Goal: Information Seeking & Learning: Learn about a topic

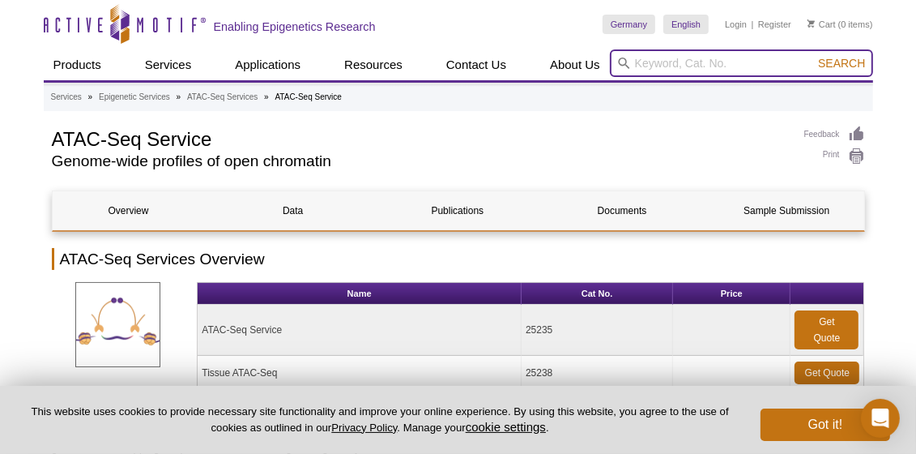
click at [659, 68] on input "search" at bounding box center [741, 63] width 263 height 28
type input "medip"
click at [814, 56] on button "Search" at bounding box center [842, 63] width 57 height 15
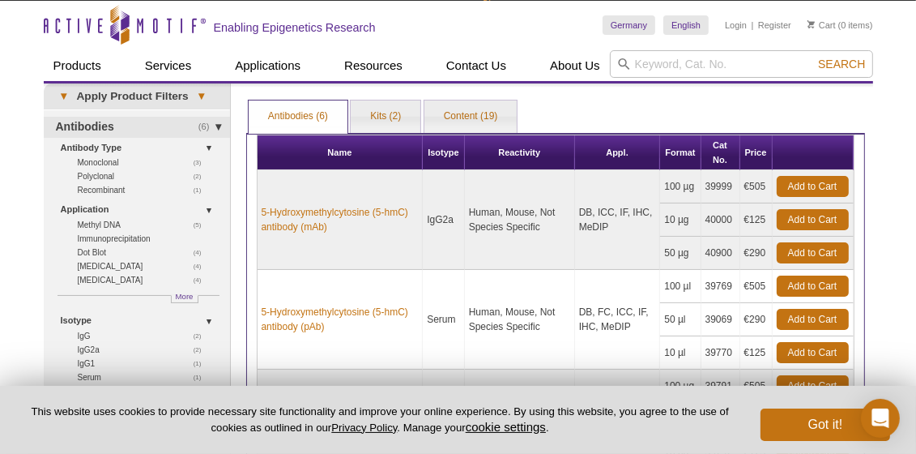
scroll to position [26, 0]
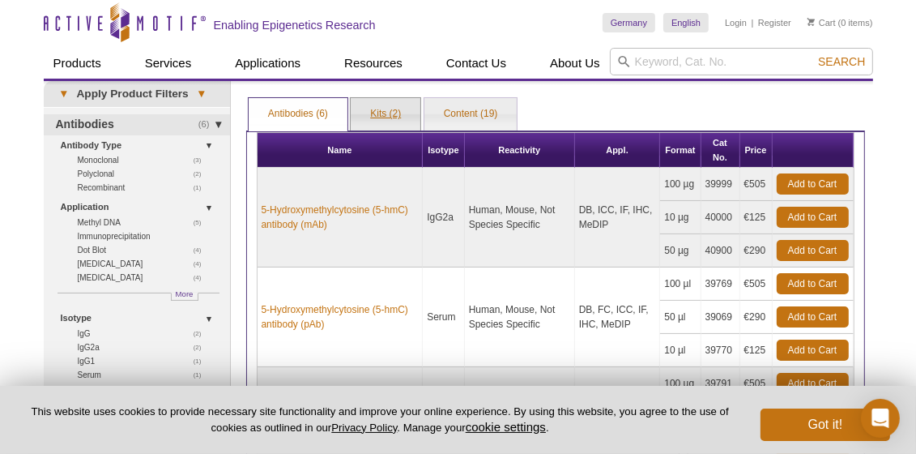
click at [361, 120] on link "Kits (2)" at bounding box center [386, 114] width 70 height 32
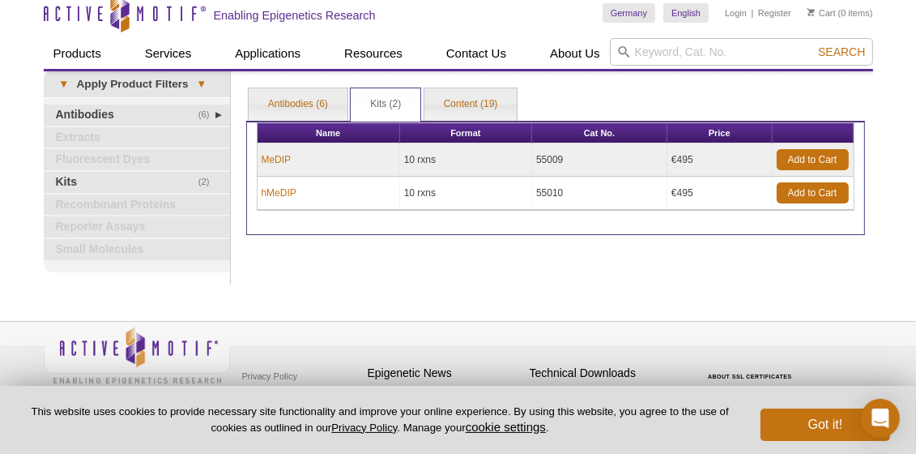
scroll to position [2, 0]
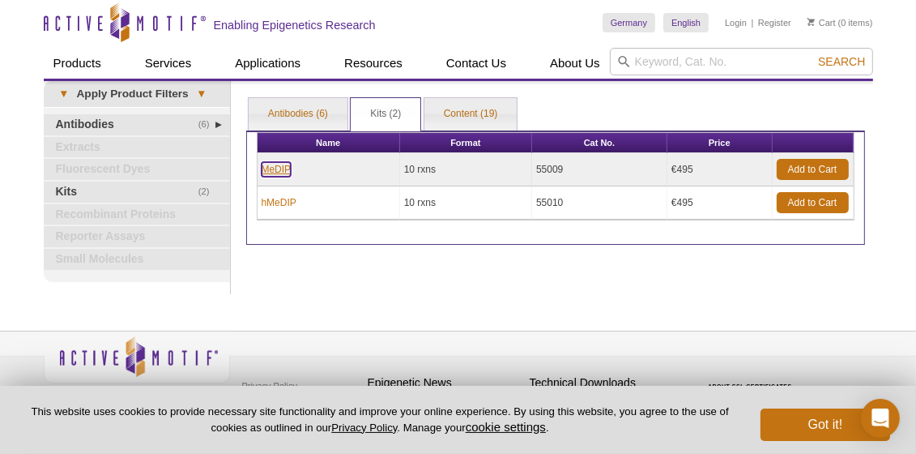
click at [278, 168] on link "MeDIP" at bounding box center [277, 169] width 30 height 15
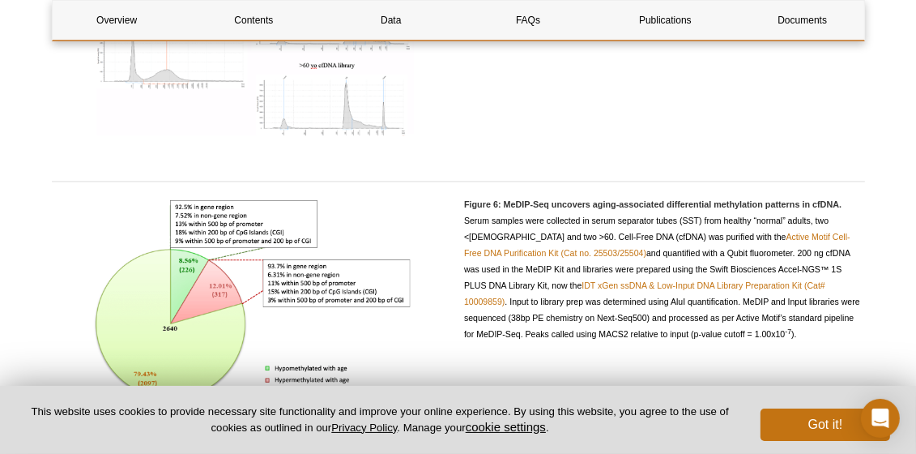
scroll to position [2344, 0]
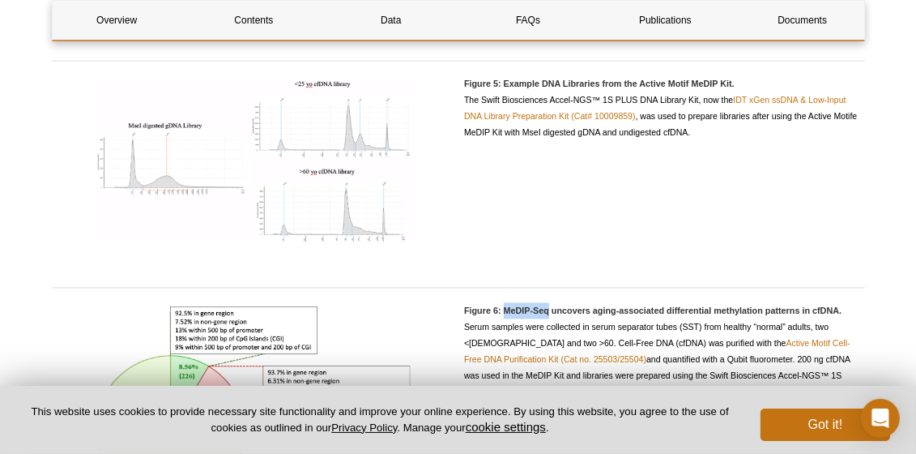
drag, startPoint x: 505, startPoint y: 311, endPoint x: 550, endPoint y: 311, distance: 45.4
click at [550, 311] on h5 "Figure 6: MeDIP-Seq uncovers aging-associated differential methylation patterns…" at bounding box center [664, 310] width 401 height 16
copy h5 "MeDIP-Seq"
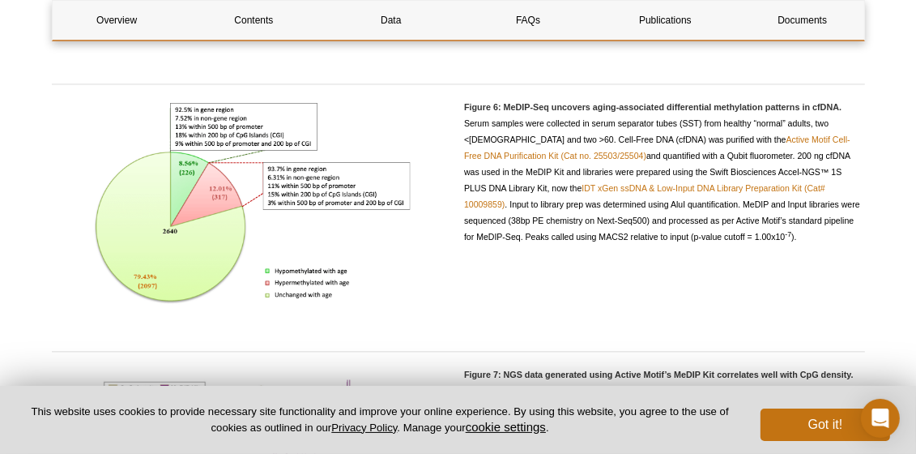
scroll to position [3127, 0]
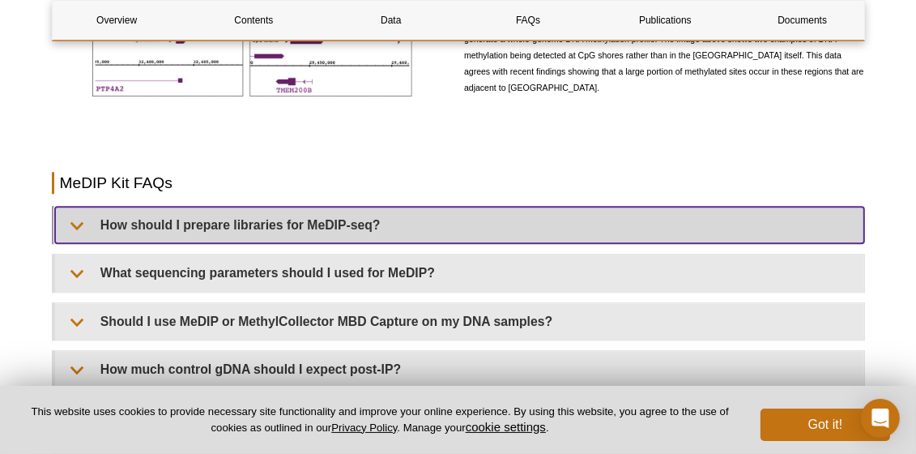
click at [77, 224] on summary "How should I prepare libraries for MeDIP-seq?" at bounding box center [459, 225] width 809 height 36
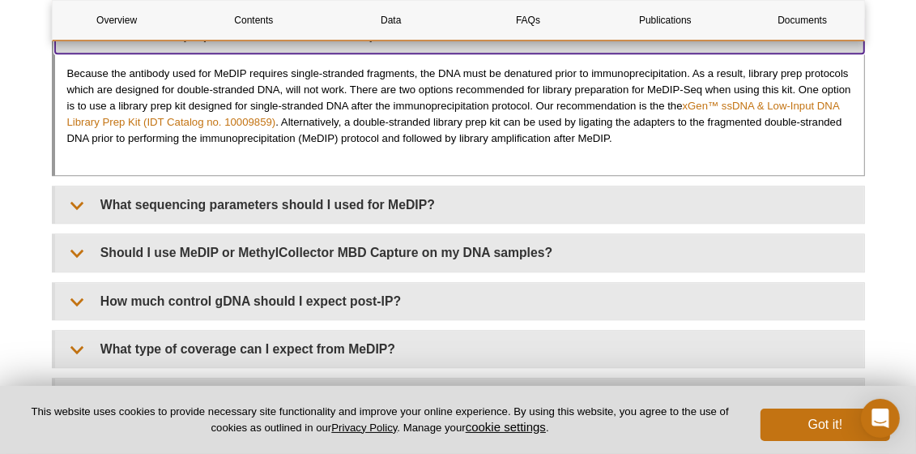
scroll to position [3320, 0]
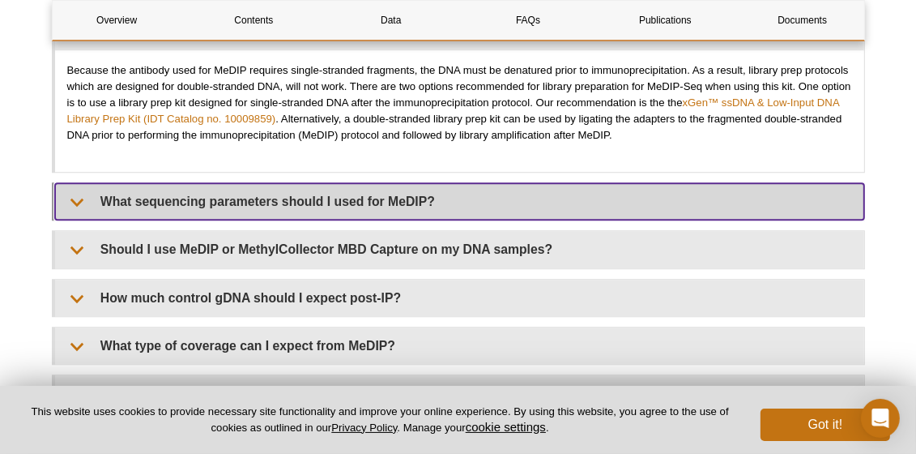
click at [297, 201] on summary "What sequencing parameters should I used for MeDIP?" at bounding box center [459, 201] width 809 height 36
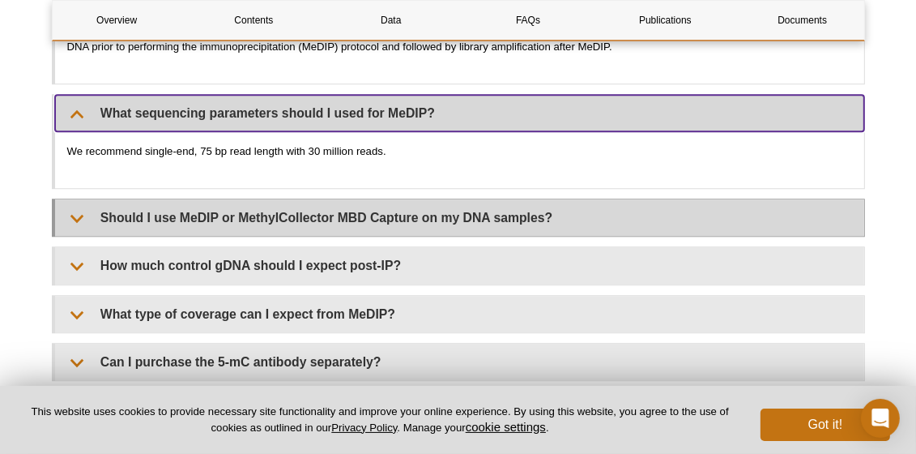
scroll to position [3415, 0]
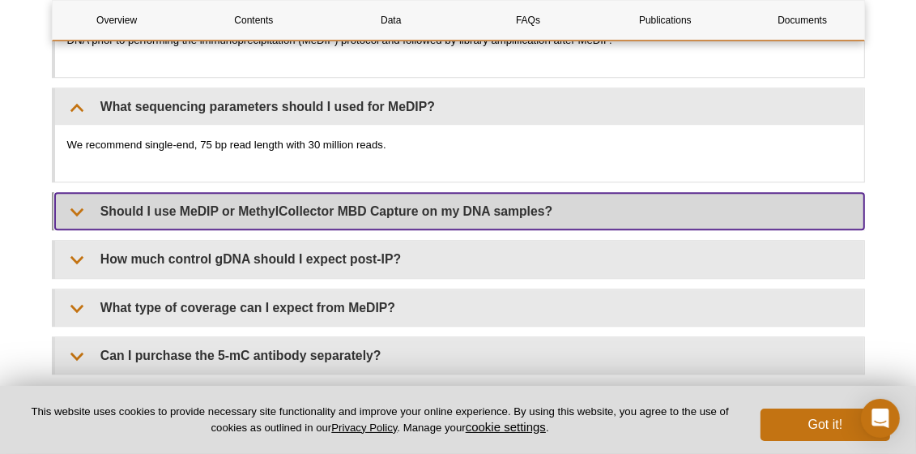
click at [300, 213] on summary "Should I use MeDIP or MethylCollector MBD Capture on my DNA samples?" at bounding box center [459, 211] width 809 height 36
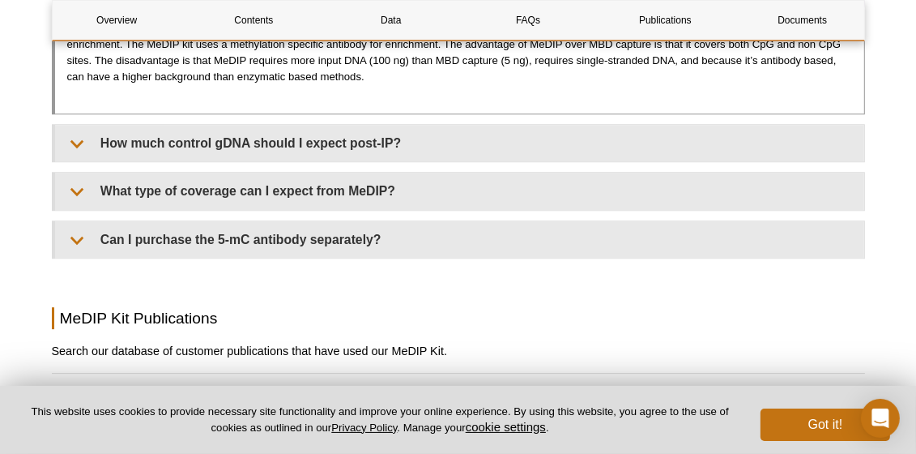
scroll to position [3638, 0]
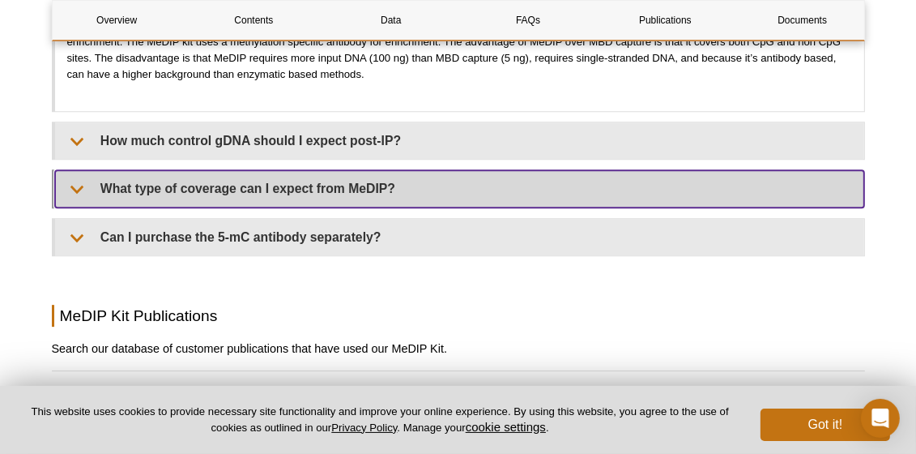
click at [298, 183] on summary "What type of coverage can I expect from MeDIP?" at bounding box center [459, 188] width 809 height 36
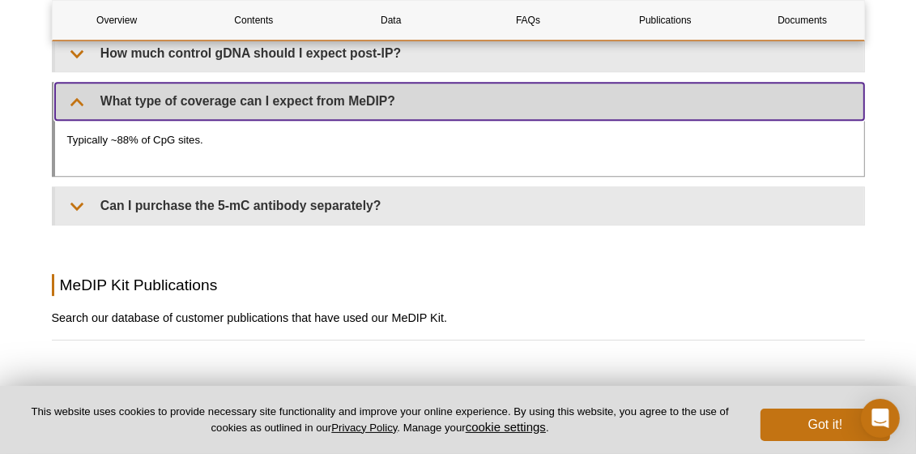
scroll to position [3728, 0]
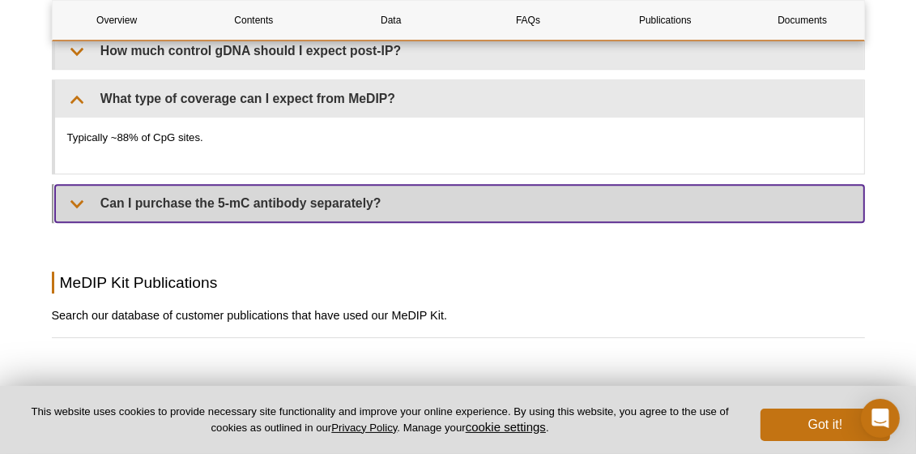
click at [289, 201] on summary "Can I purchase the 5-mC antibody separately?" at bounding box center [459, 203] width 809 height 36
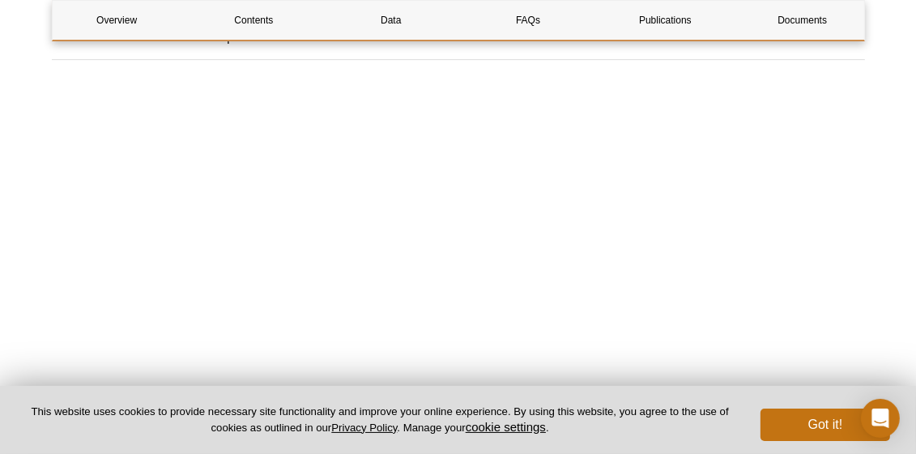
scroll to position [4089, 0]
